Goal: Navigation & Orientation: Find specific page/section

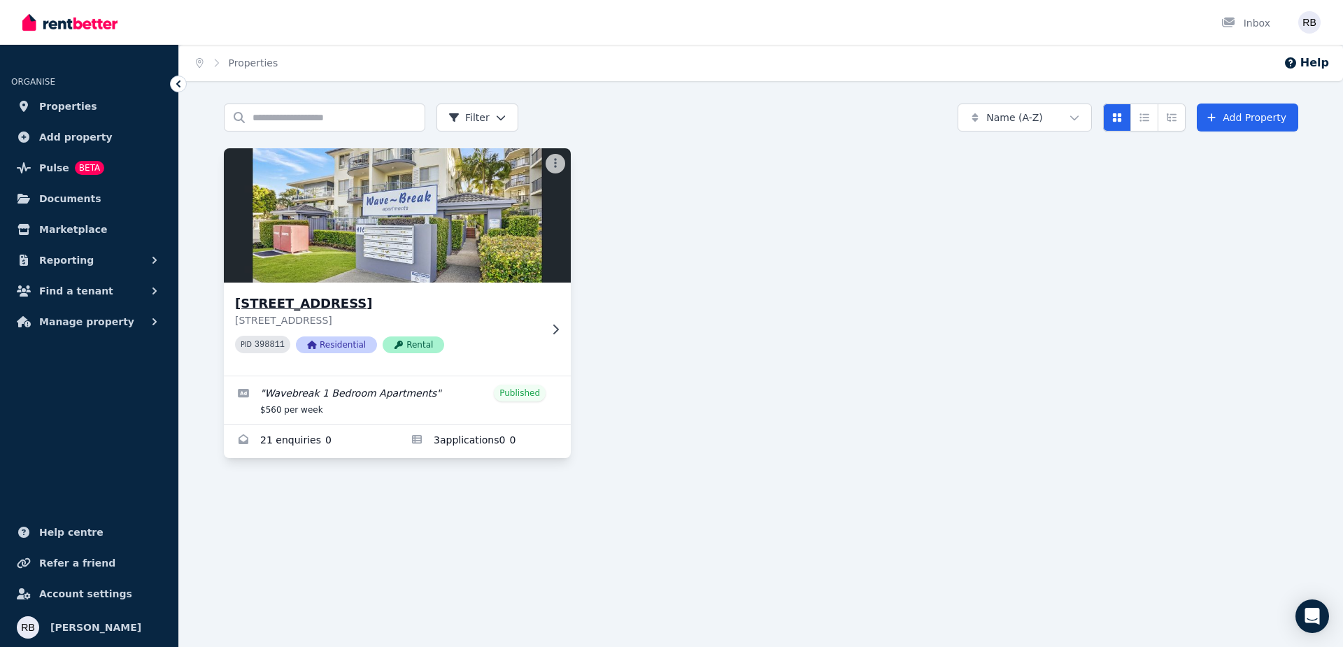
click at [453, 223] on img at bounding box center [397, 215] width 365 height 141
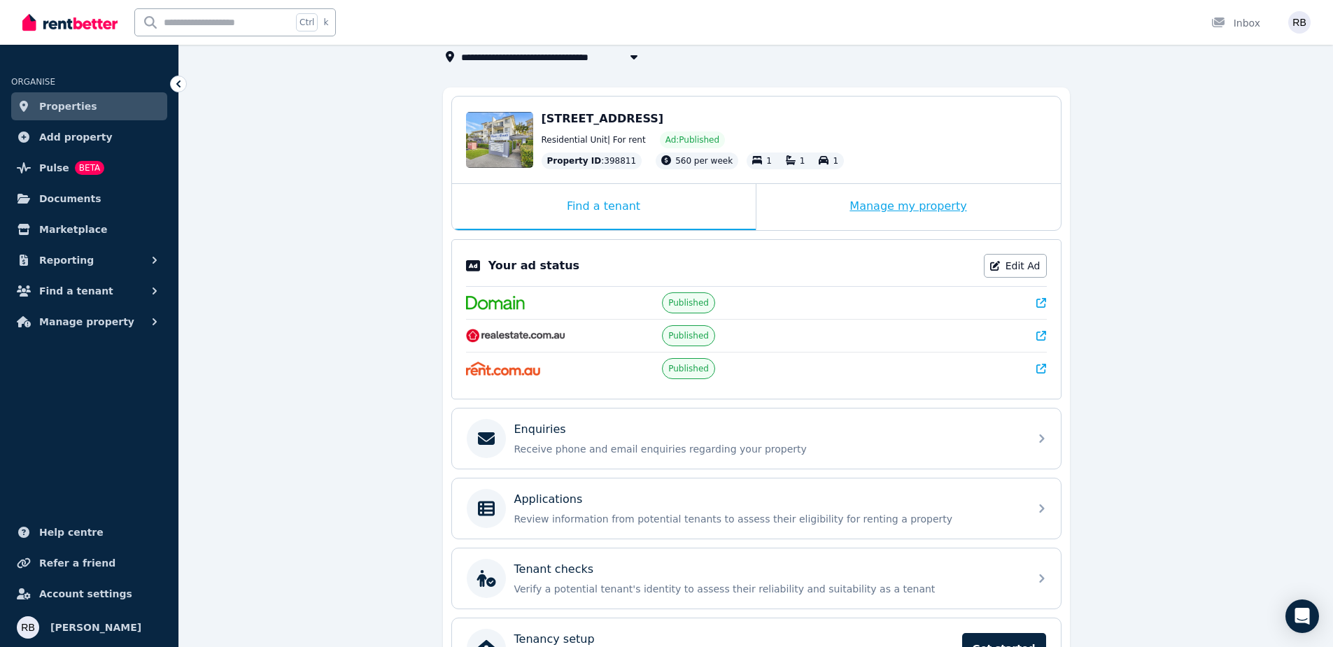
scroll to position [184, 0]
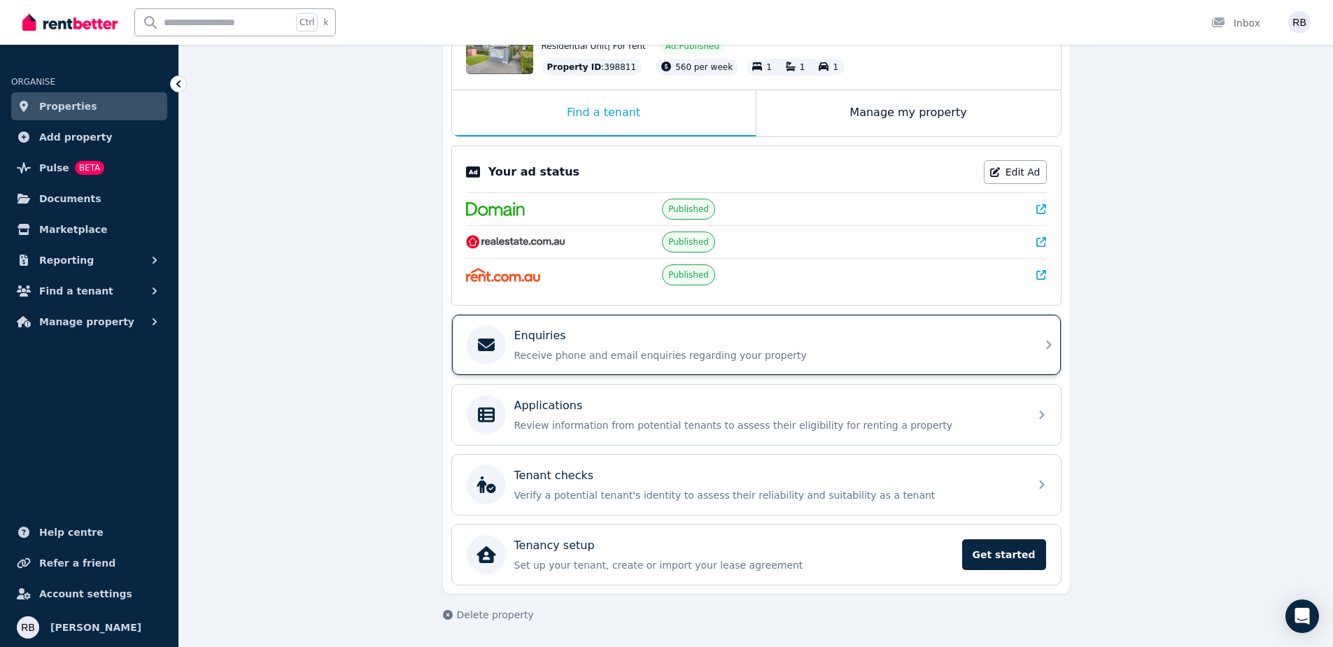
click at [773, 343] on div "Enquiries" at bounding box center [767, 335] width 507 height 17
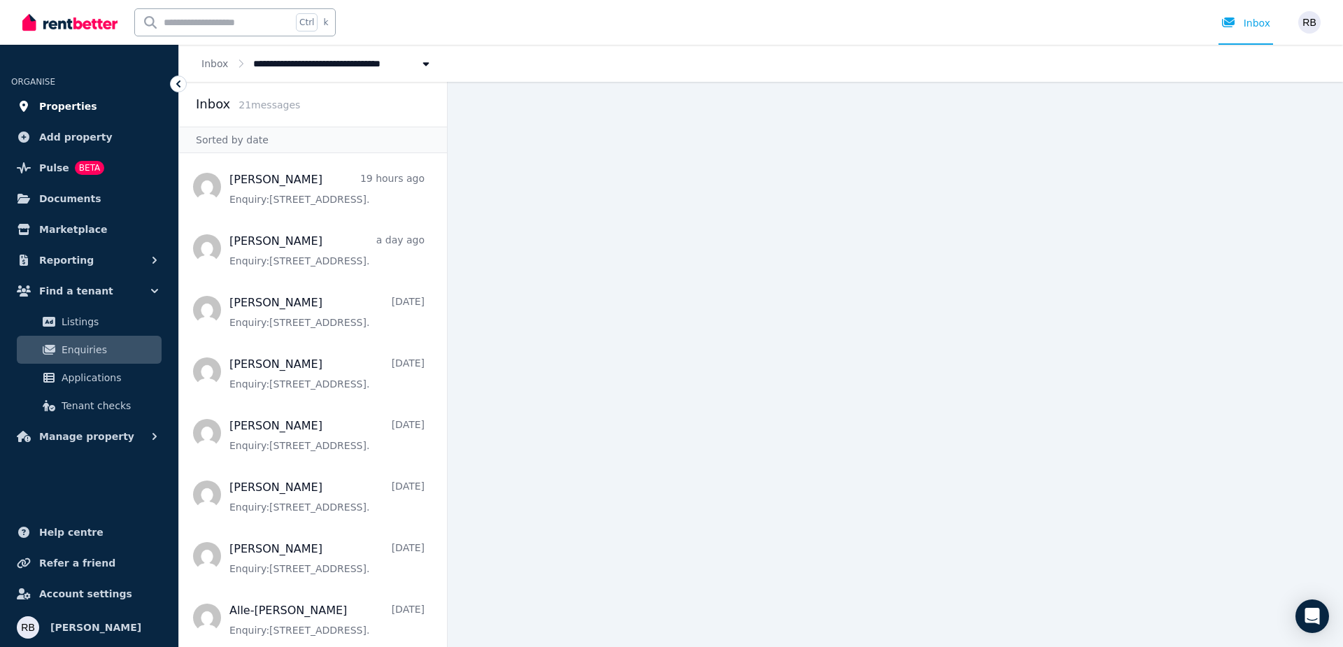
click at [81, 108] on span "Properties" at bounding box center [68, 106] width 58 height 17
